Goal: Communication & Community: Answer question/provide support

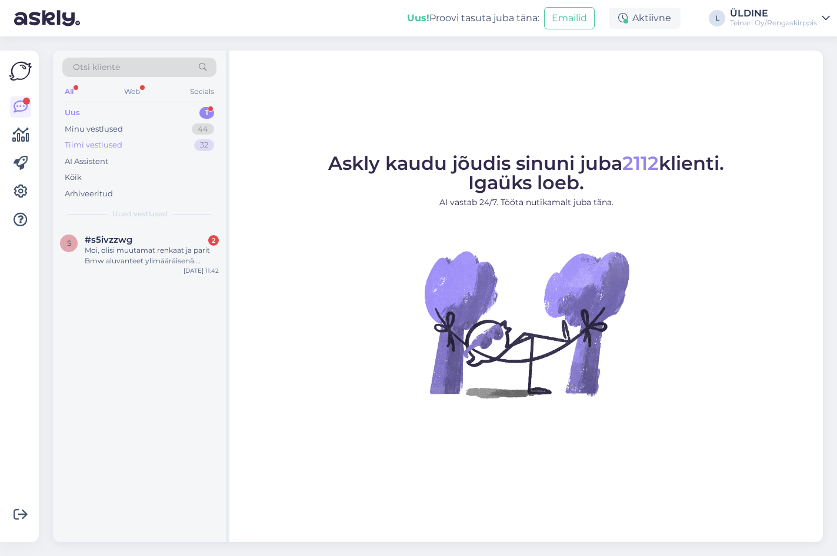
click at [102, 146] on div "Tiimi vestlused" at bounding box center [94, 145] width 58 height 12
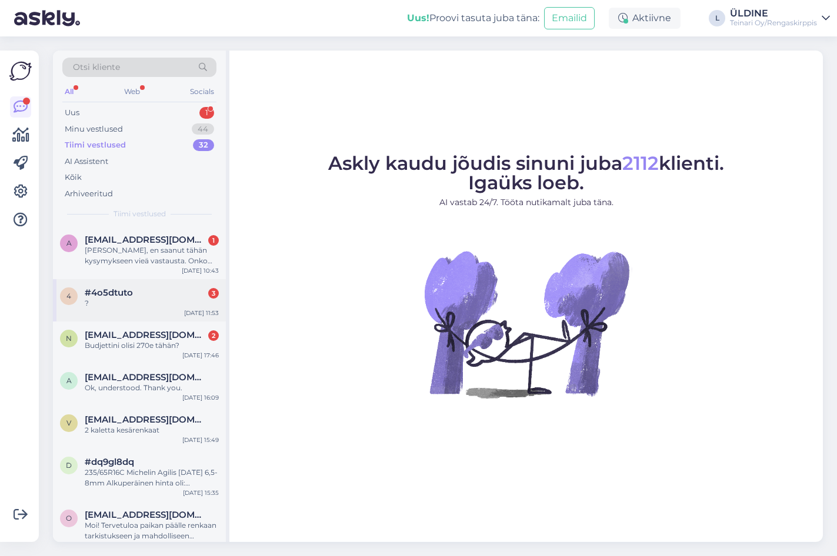
click at [149, 299] on div "?" at bounding box center [152, 303] width 134 height 11
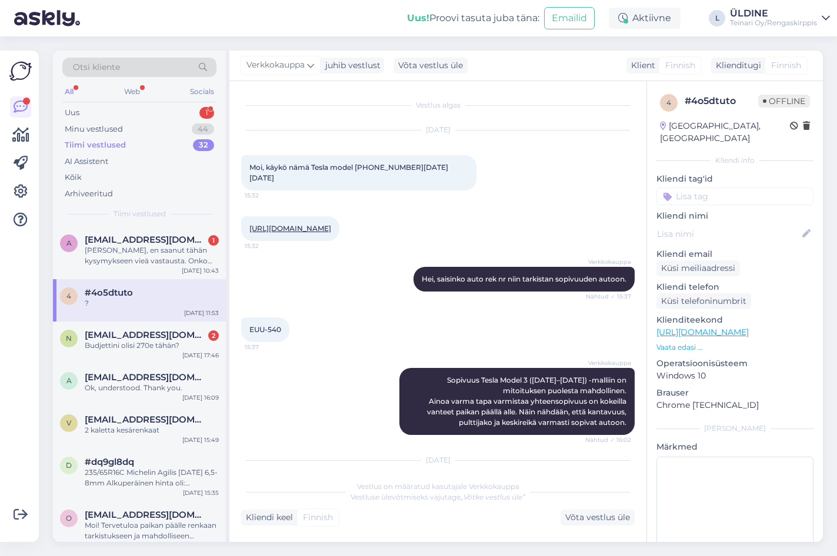
scroll to position [192, 0]
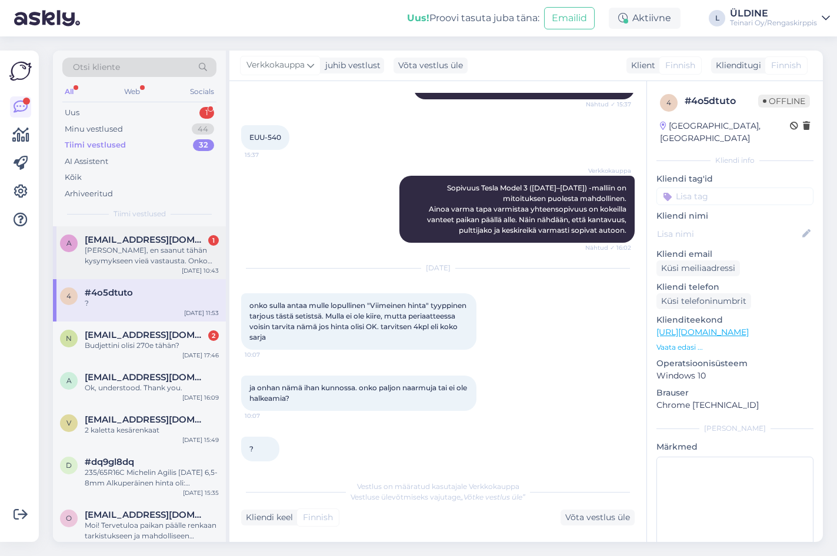
click at [102, 253] on div "[PERSON_NAME], en saanut tähän kysymykseen vieä vastausta. Onko selvinnyt jo mi…" at bounding box center [152, 255] width 134 height 21
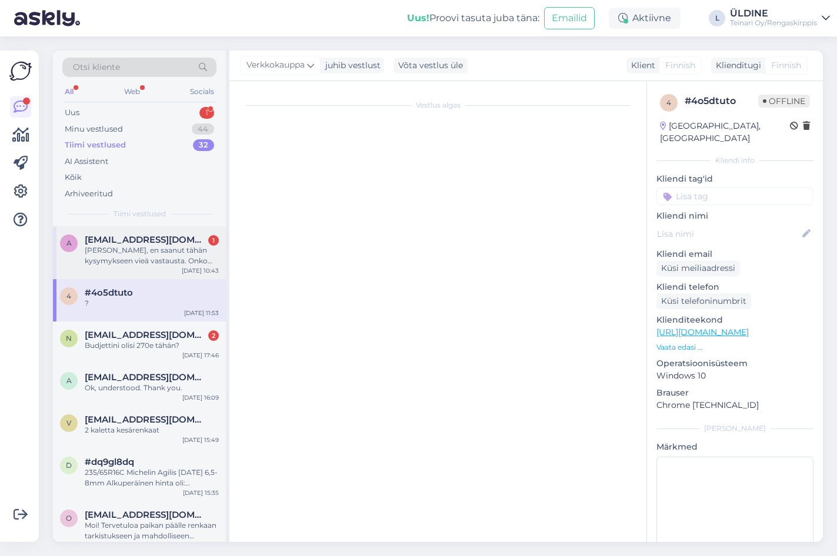
scroll to position [0, 0]
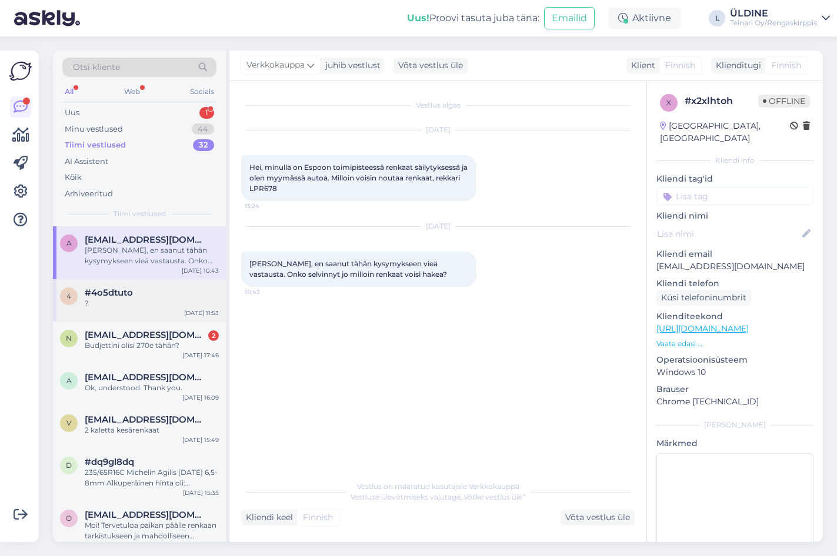
click at [148, 299] on div "?" at bounding box center [152, 303] width 134 height 11
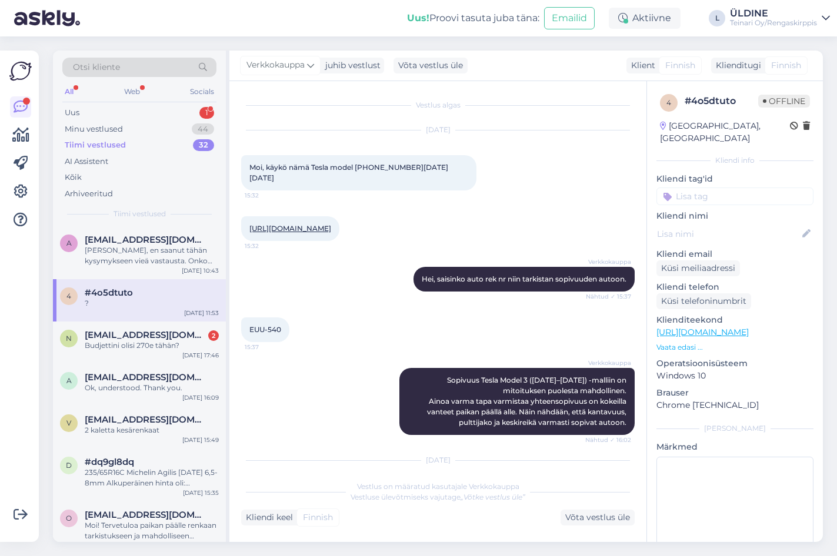
scroll to position [192, 0]
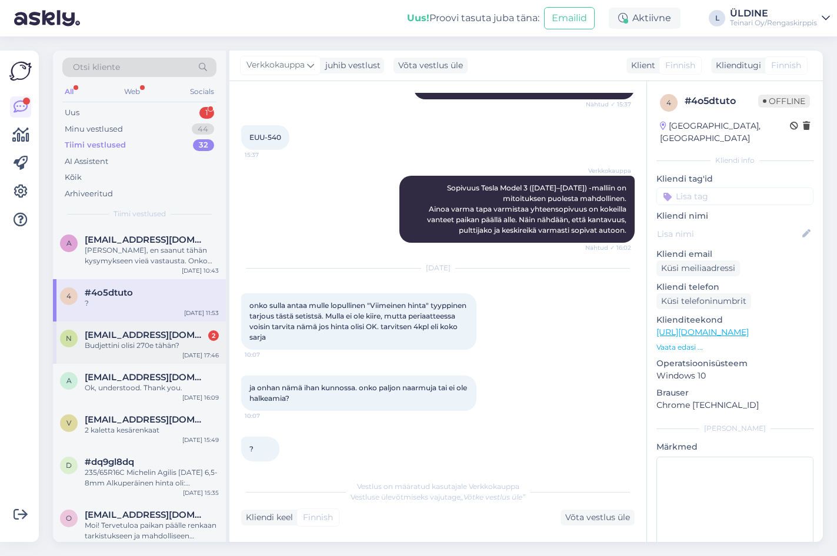
click at [151, 342] on div "Budjettini olisi 270e tähän?" at bounding box center [152, 345] width 134 height 11
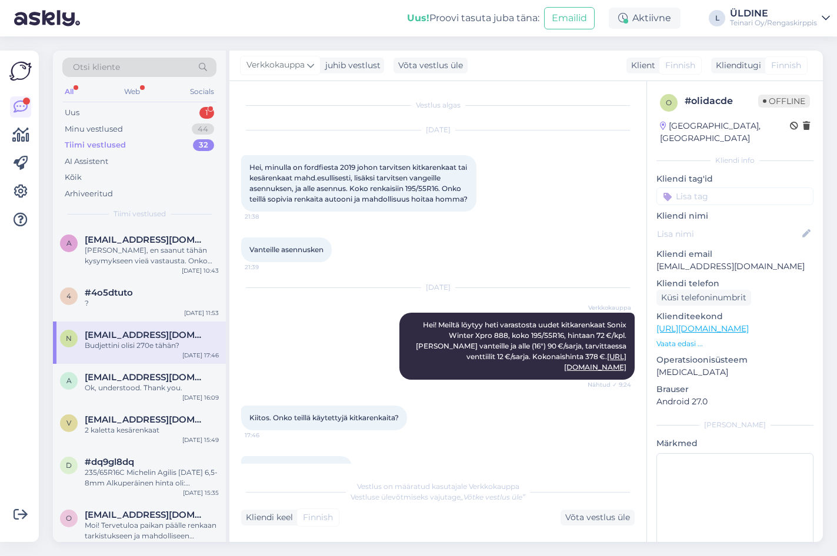
scroll to position [51, 0]
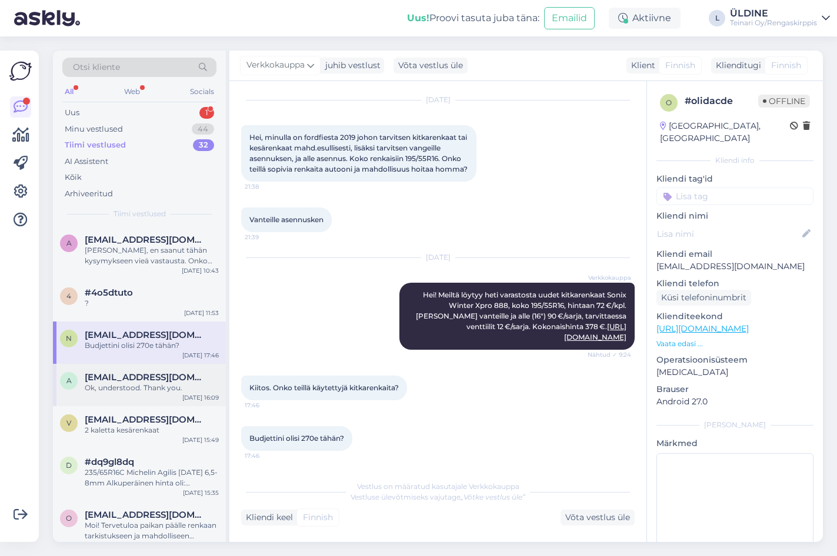
drag, startPoint x: 155, startPoint y: 377, endPoint x: 222, endPoint y: 387, distance: 68.3
click at [155, 377] on span "[EMAIL_ADDRESS][DOMAIN_NAME]" at bounding box center [146, 377] width 122 height 11
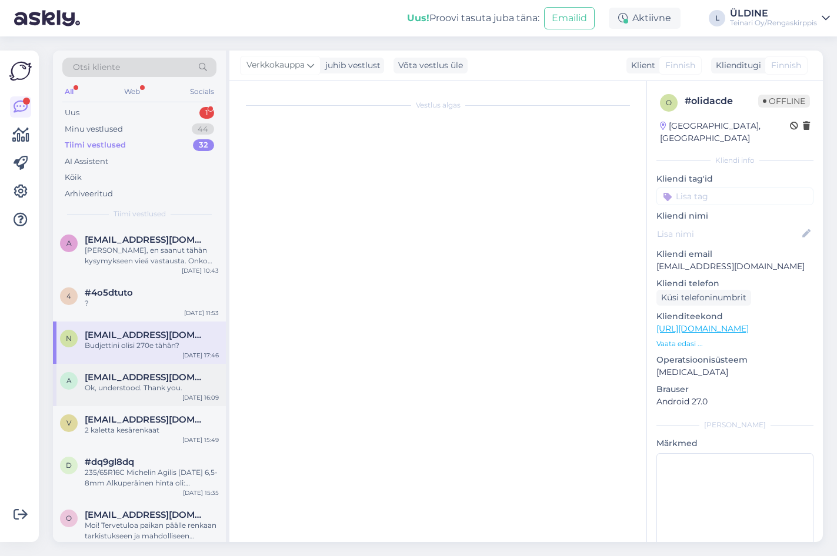
scroll to position [585, 0]
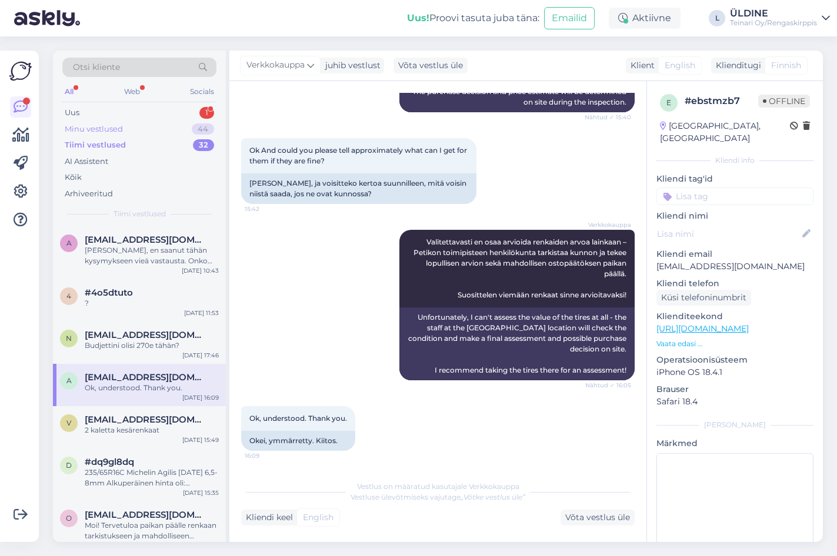
click at [98, 129] on div "Minu vestlused" at bounding box center [94, 129] width 58 height 12
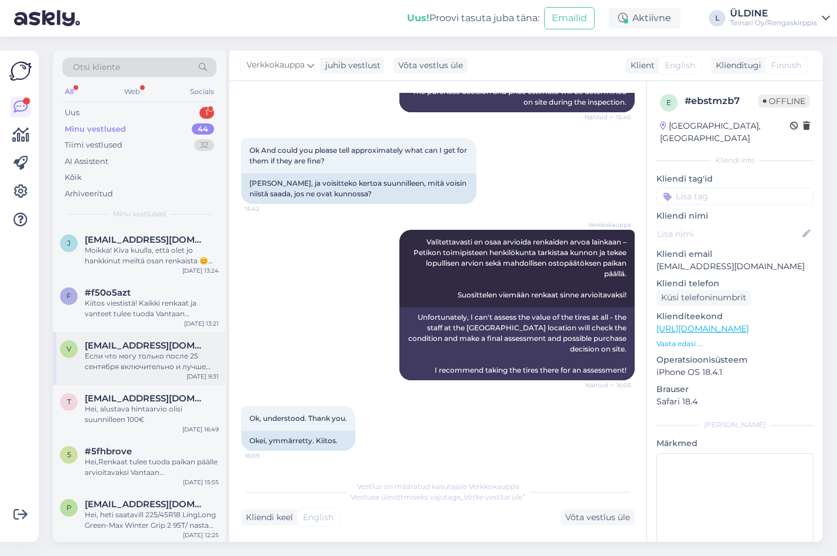
click at [155, 357] on div "Если что могу только после 25 сентября включительно и лучше конечно было бы на …" at bounding box center [152, 361] width 134 height 21
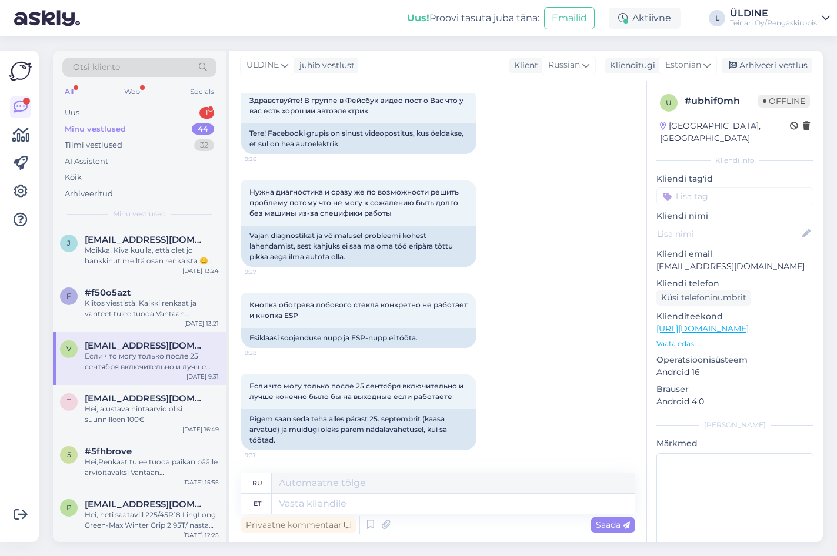
scroll to position [68, 0]
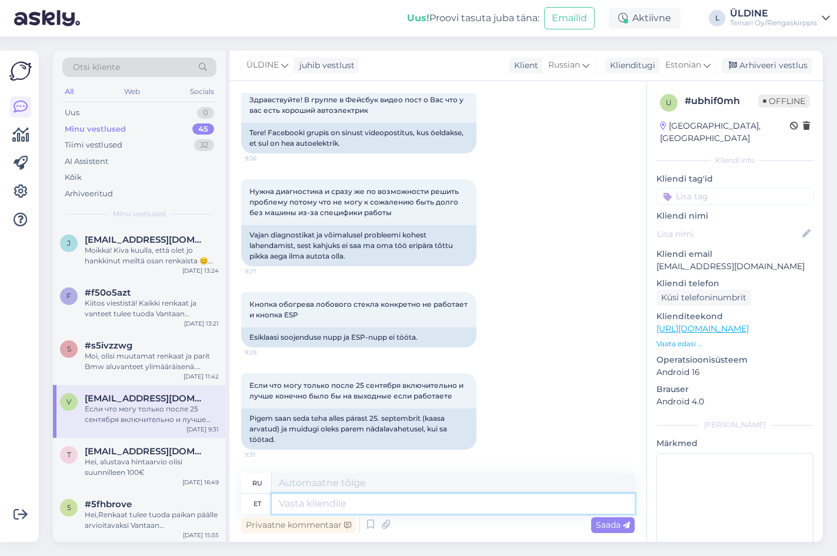
click at [333, 507] on textarea at bounding box center [453, 504] width 363 height 20
type textarea "Tere."
type textarea "Привет"
type textarea "Tere."
type textarea "Привет."
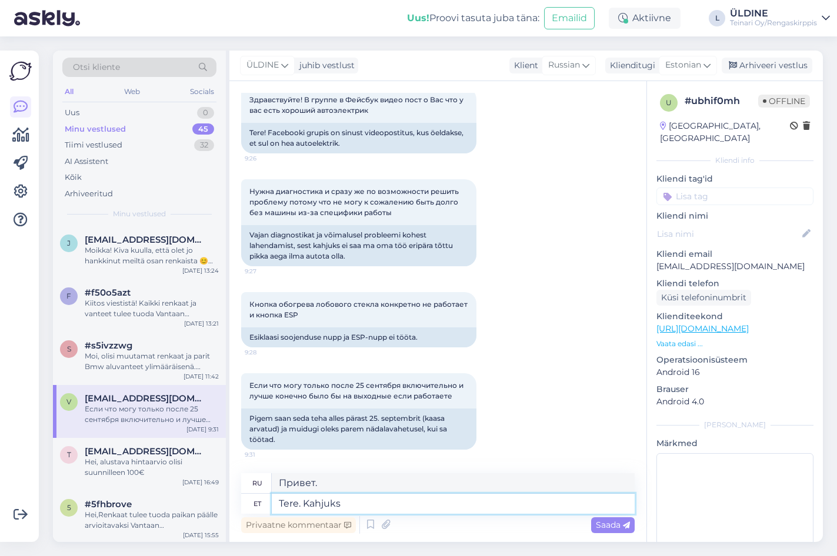
type textarea "Tere. Kahjuks"
type textarea "Здравствуйте. К сожалению."
type textarea "Tere. Kahjuks meie"
type textarea "Здравствуйте. К сожалению, мы"
type textarea "Tere. Kahjuks meie firma e"
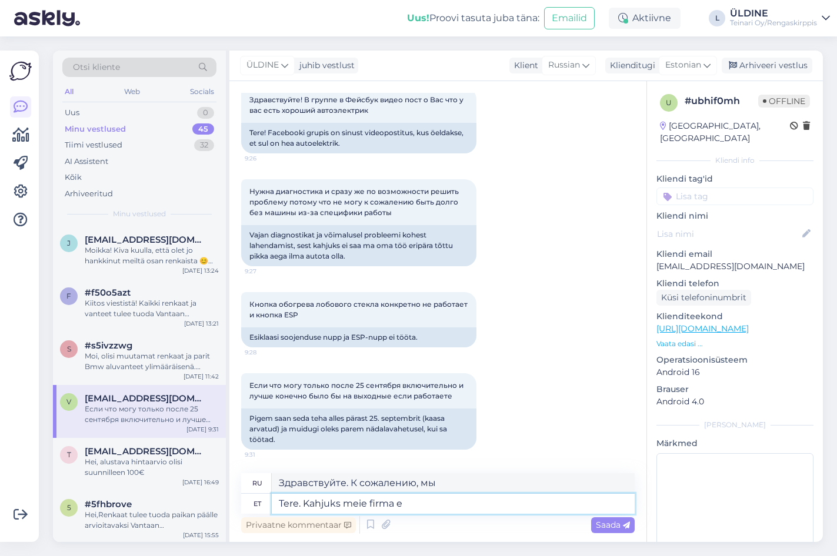
type textarea "Здравствуйте. К сожалению, наша компания"
type textarea "Tere. Kahjuks meie firma ei p"
type textarea "Здравствуйте. К сожалению, наша компания не..."
type textarea "Tere. Kahjuks meie firma ei paku"
type textarea "Здравствуйте. К сожалению, наша компания не предлагает"
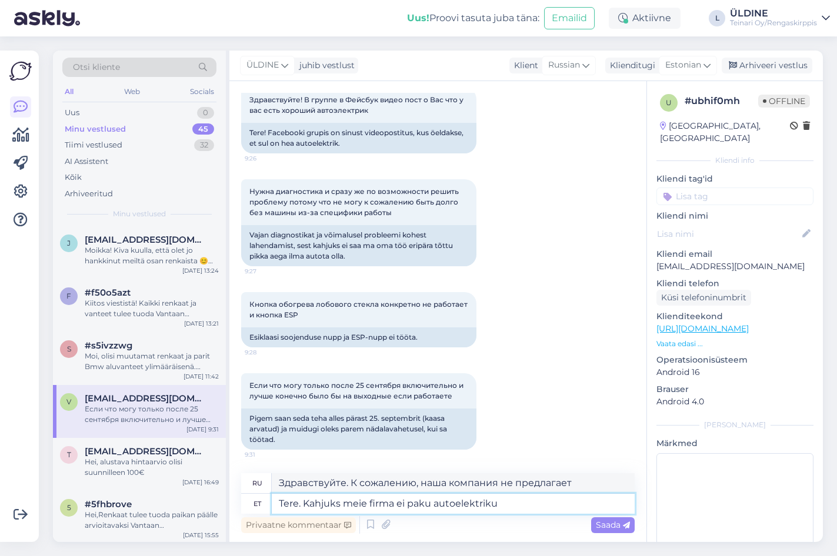
type textarea "Tere. Kahjuks meie firma ei paku autoelektriku t"
type textarea "Здравствуйте. К сожалению, наша компания не предлагает услуги автоэлектрика."
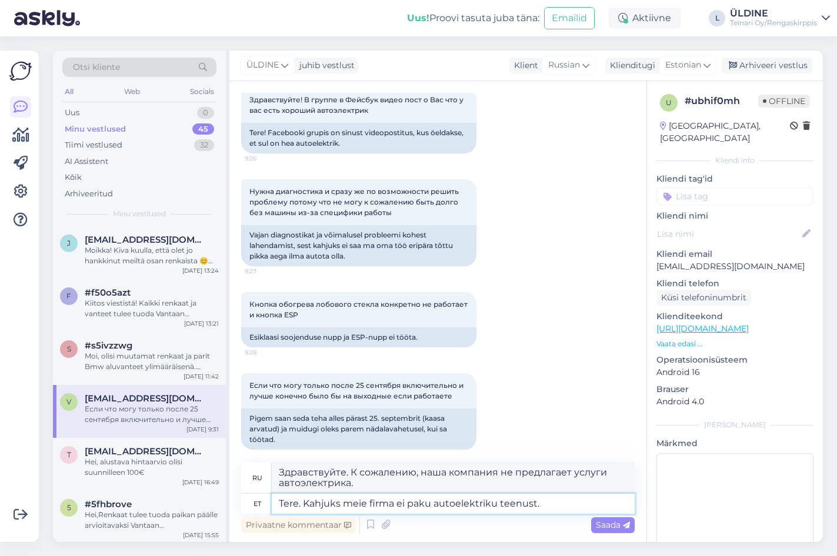
type textarea "Tere. Kahjuks meie firma ei paku autoelektriku teenust."
type textarea "Здравствуйте. К сожалению, наша компания не предоставляет услуги автоэлектрика."
type textarea "Tere. Kahjuks meie firma ei paku autoelektriku teenust. Meie"
type textarea "Здравствуйте. К сожалению, наша компания не предоставляет услуги автоэлектрика.…"
type textarea "Tere. Kahjuks meie firma ei paku autoelektriku teenust. Meie tegeleme a"
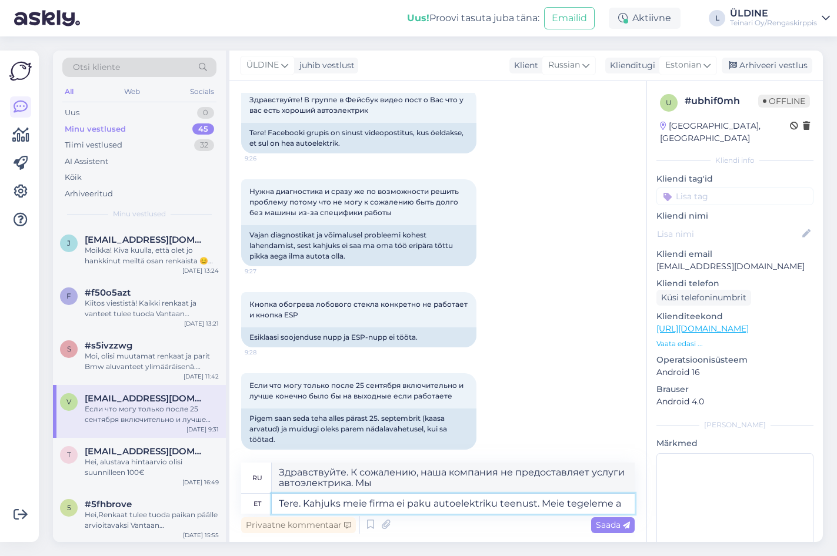
type textarea "Здравствуйте. К сожалению, наша компания не предоставляет услуги автоэлектрика.…"
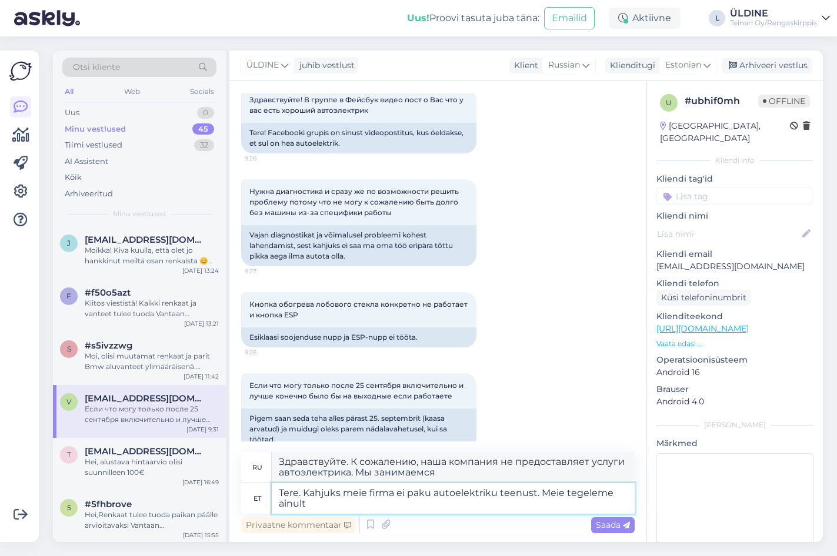
type textarea "Tere. Kahjuks meie firma ei paku autoelektriku teenust. Meie tegeleme ainult"
type textarea "Здравствуйте. К сожалению, наша компания не предоставляет услуги автоэлектрика.…"
type textarea "Tere. Kahjuks meie firma ei paku autoelektriku teenust. Meie tegeleme ainult au…"
type textarea "Здравствуйте. К сожалению, наша компания не предоставляет услуги автоэлектрика.…"
type textarea "Tere. Kahjuks meie firma ei paku autoelektriku teenust. Meie tegeleme ainult au…"
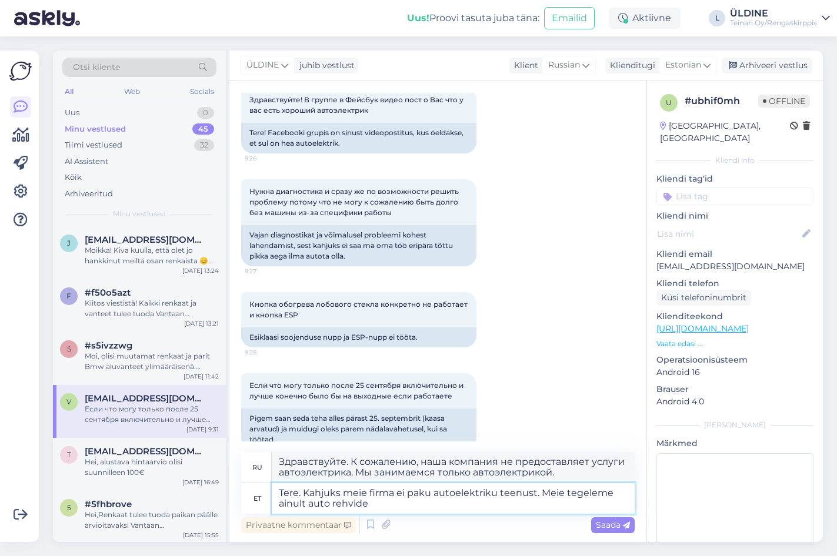
type textarea "Здравствуйте. К сожалению, наша компания не предоставляет услуги автоэлектрика.…"
type textarea "Tere. Kahjuks meie firma ei paku autoelektriku teenust. Meie tegeleme ainult au…"
type textarea "Здравствуйте. К сожалению, наша компания не предоставляет услуги автоэлектрика.…"
type textarea "Tere. Kahjuks meie firma ei paku autoelektriku teenust. Meie tegeleme ainult au…"
type textarea "Здравствуйте. К сожалению, наша компания не предоставляет услуги автоэлектрика.…"
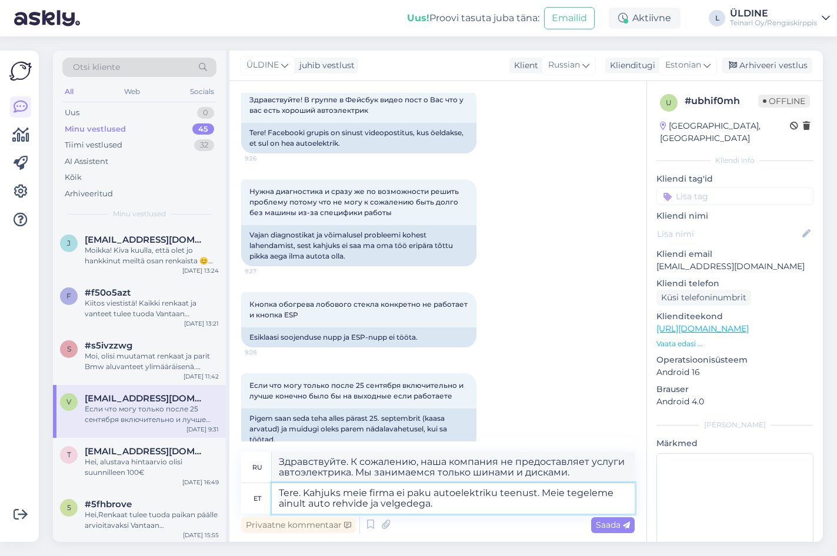
click at [496, 494] on textarea "Tere. Kahjuks meie firma ei paku autoelektriku teenust. Meie tegeleme ainult au…" at bounding box center [453, 498] width 363 height 31
click at [533, 493] on textarea "Tere. Kahjuks meie firma ei paku autoelektriku teenust. Meie tegeleme ainult au…" at bounding box center [453, 498] width 363 height 31
type textarea "Tere. Kahjuks meie firma ei paku autoelektriku teenust ja ka . Meie tegeleme ai…"
type textarea "Здравствуйте. К сожалению, наша компания не предоставляет услуги автоэлектрика,…"
type textarea "Tere. Kahjuks meie firma ei paku autoelektriku teenust ja ka mi. Meie tegeleme …"
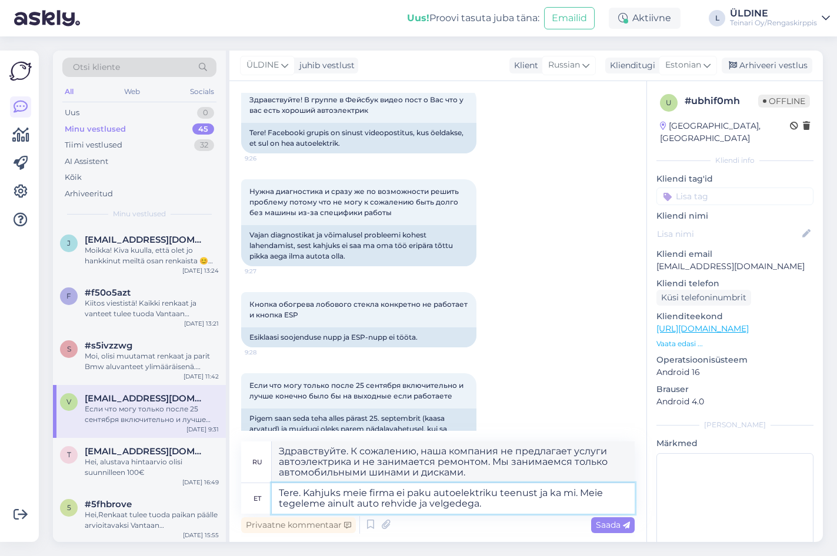
type textarea "Здравствуйте. К сожалению, наша компания не предлагает услуги автоэлектрика, и …"
type textarea "Tere. Kahjuks meie firma ei paku autoelektriku teenust ja ka mitte. Meie tegele…"
type textarea "Здравствуйте. К сожалению, наша компания не предоставляет услуги автоэлектрика,…"
type textarea "Tere. Kahjuks meie firma ei paku autoelektriku teenust ja ka mitte d. Meie tege…"
type textarea "Здравствуйте. К сожалению, наша компания не предлагает услуги автоэлектрика и н…"
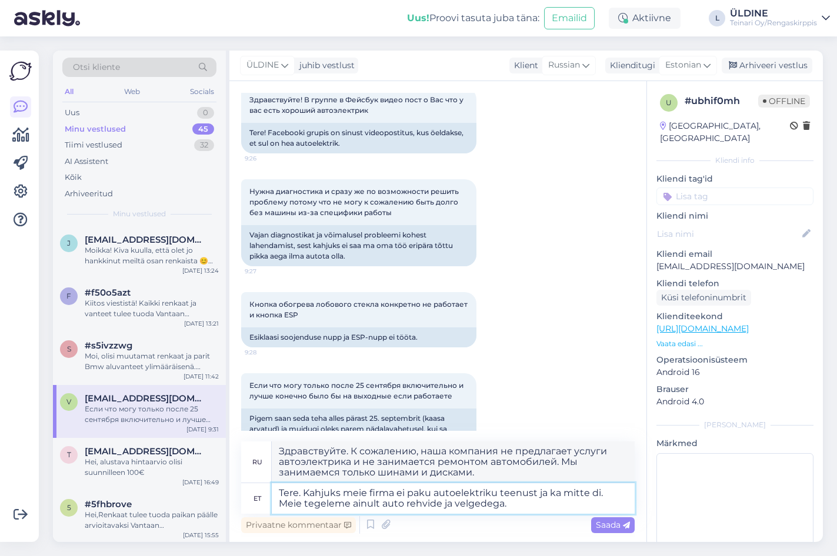
type textarea "Tere. Kahjuks meie firma ei paku autoelektriku teenust ja ka mitte dia. Meie te…"
type textarea "Здравствуйте. К сожалению, наша компания не предлагает услуги автоэлектрика и н…"
type textarea "Tere. Kahjuks meie firma ei paku autoelektriku teenust ja ka mitte diagn. Meie …"
type textarea "Здравствуйте. К сожалению, наша компания не предоставляет услуги автоэлектрика …"
type textarea "Tere. Kahjuks meie firma ei paku autoelektriku teenust ja ka mitte diagnostikat…"
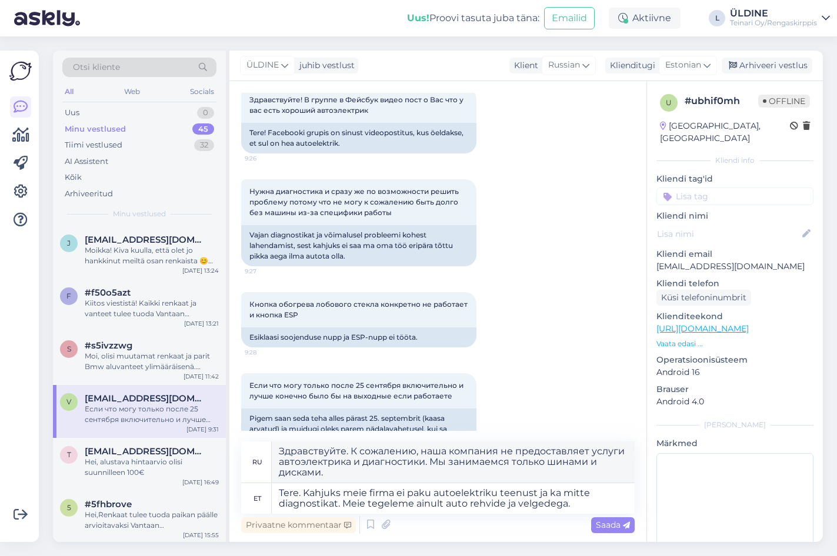
drag, startPoint x: 616, startPoint y: 526, endPoint x: 624, endPoint y: 533, distance: 10.5
click at [616, 527] on span "Saada" at bounding box center [613, 525] width 34 height 11
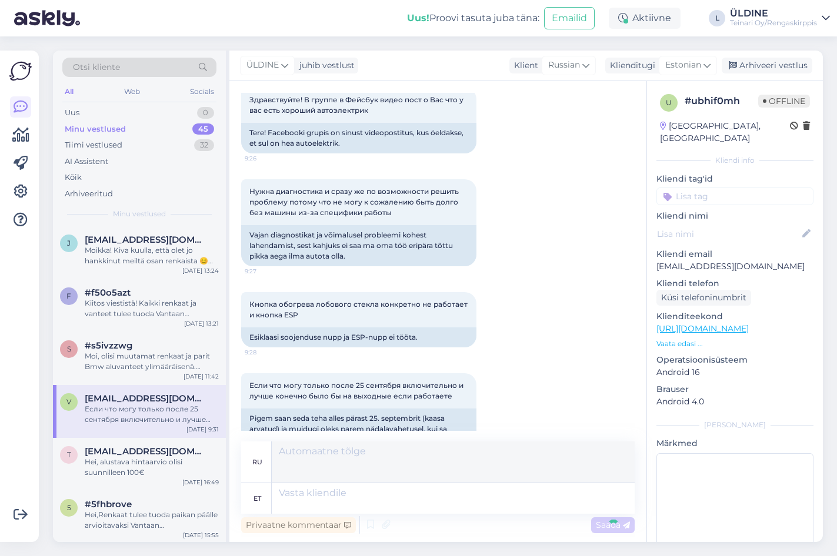
scroll to position [181, 0]
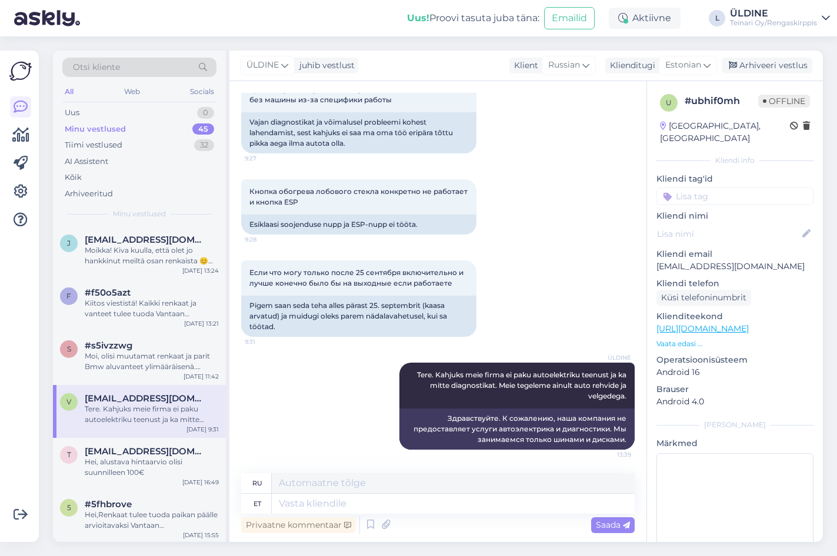
click at [567, 123] on div "Нужна диагностика и сразу же по возможности решить проблему потому что не могу …" at bounding box center [437, 110] width 393 height 113
